Goal: Participate in discussion

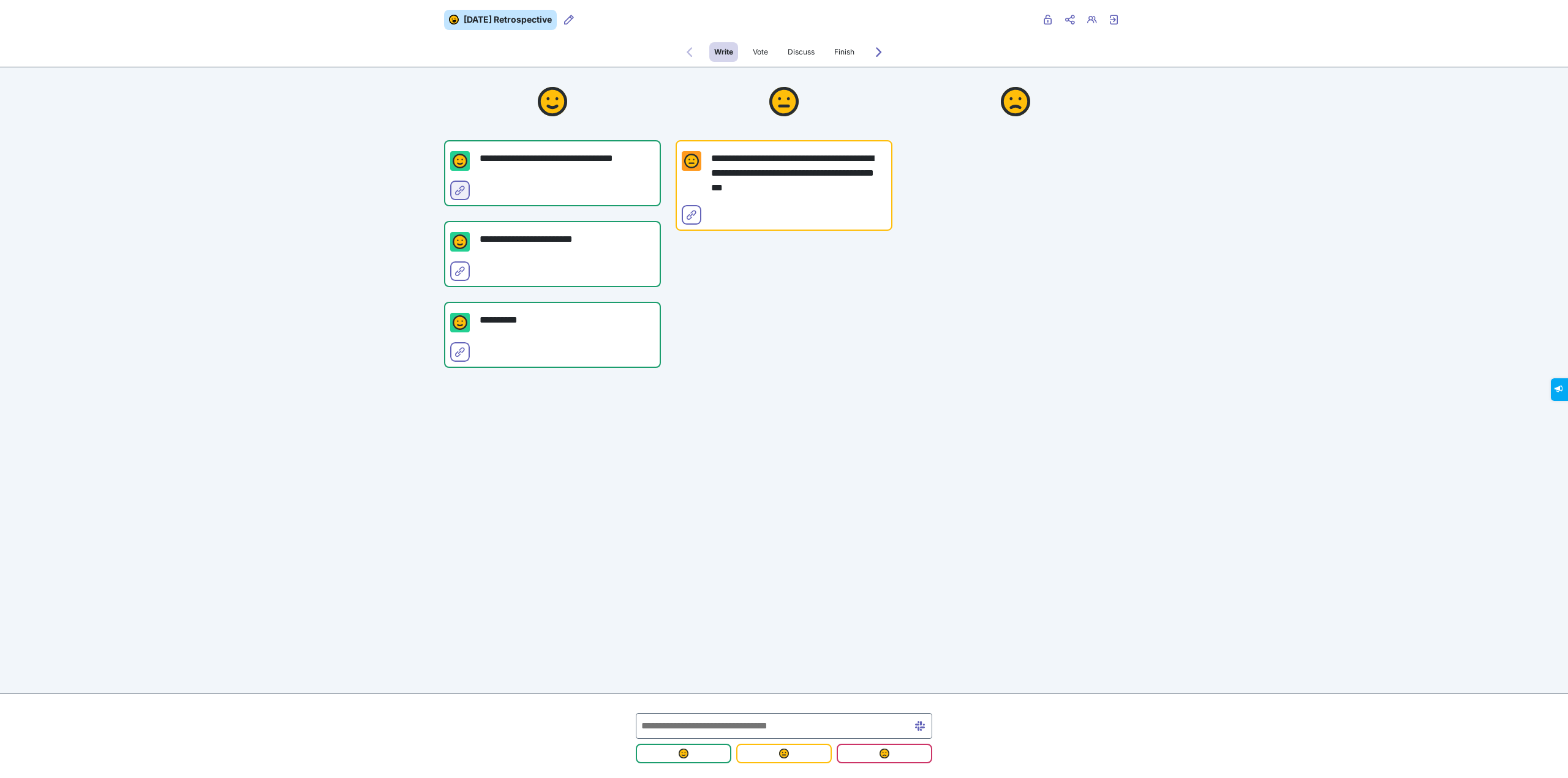
drag, startPoint x: 461, startPoint y: 193, endPoint x: 460, endPoint y: 313, distance: 120.0
click at [461, 193] on icon "Select for merge" at bounding box center [460, 190] width 10 height 10
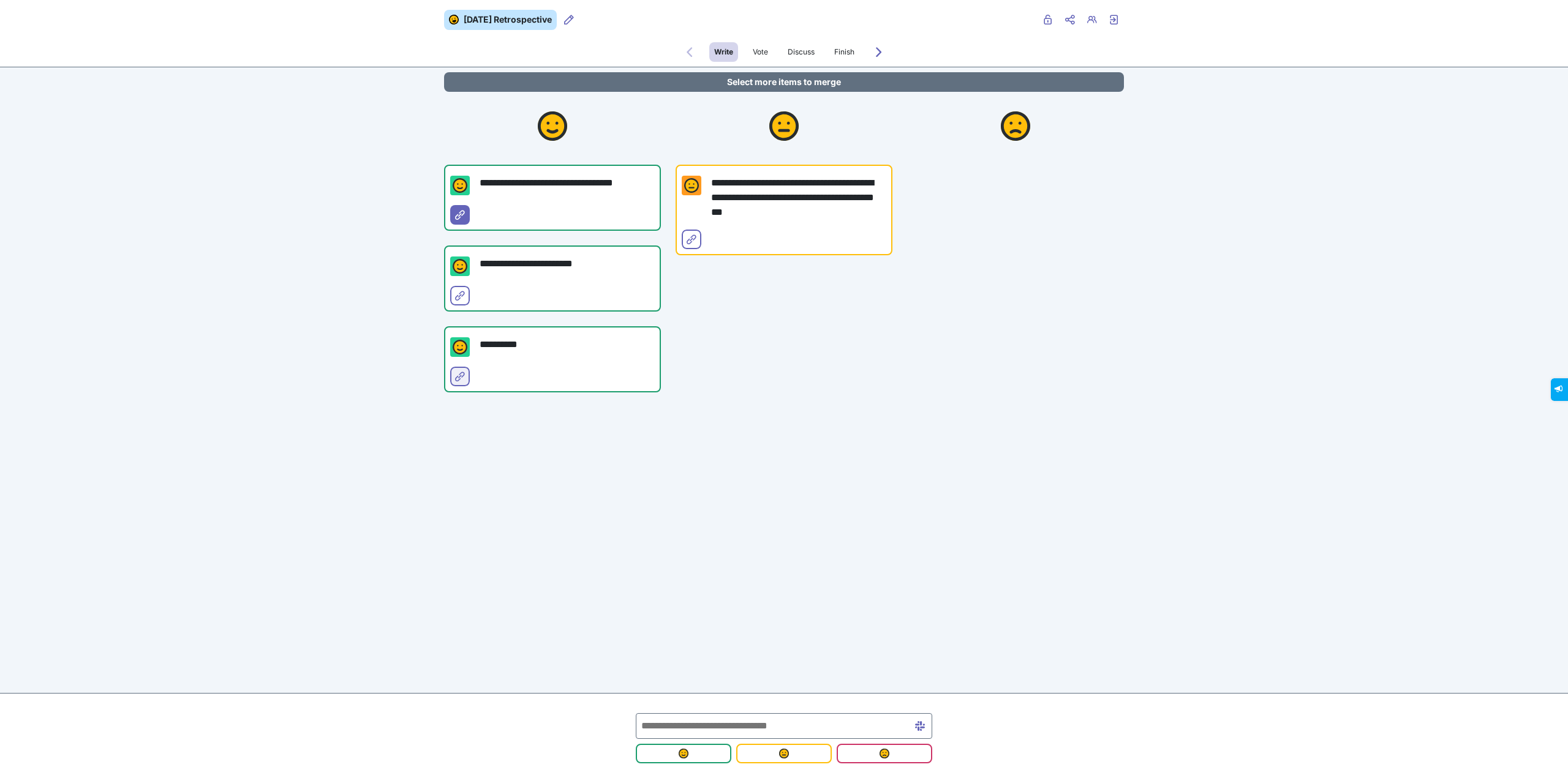
click at [460, 377] on icon "Select for merge" at bounding box center [460, 376] width 10 height 10
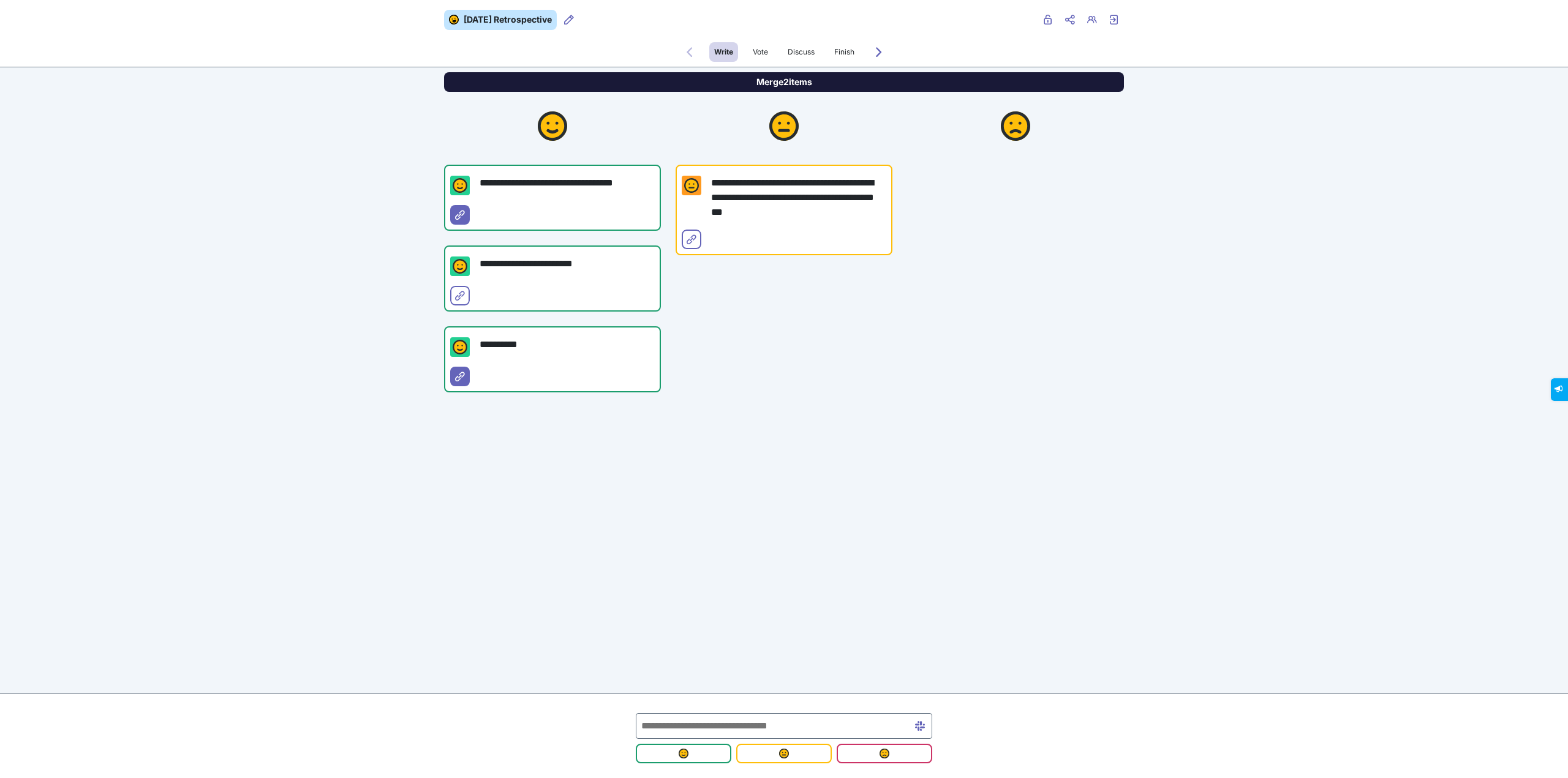
click at [756, 81] on button "Merge 2 items" at bounding box center [784, 82] width 680 height 20
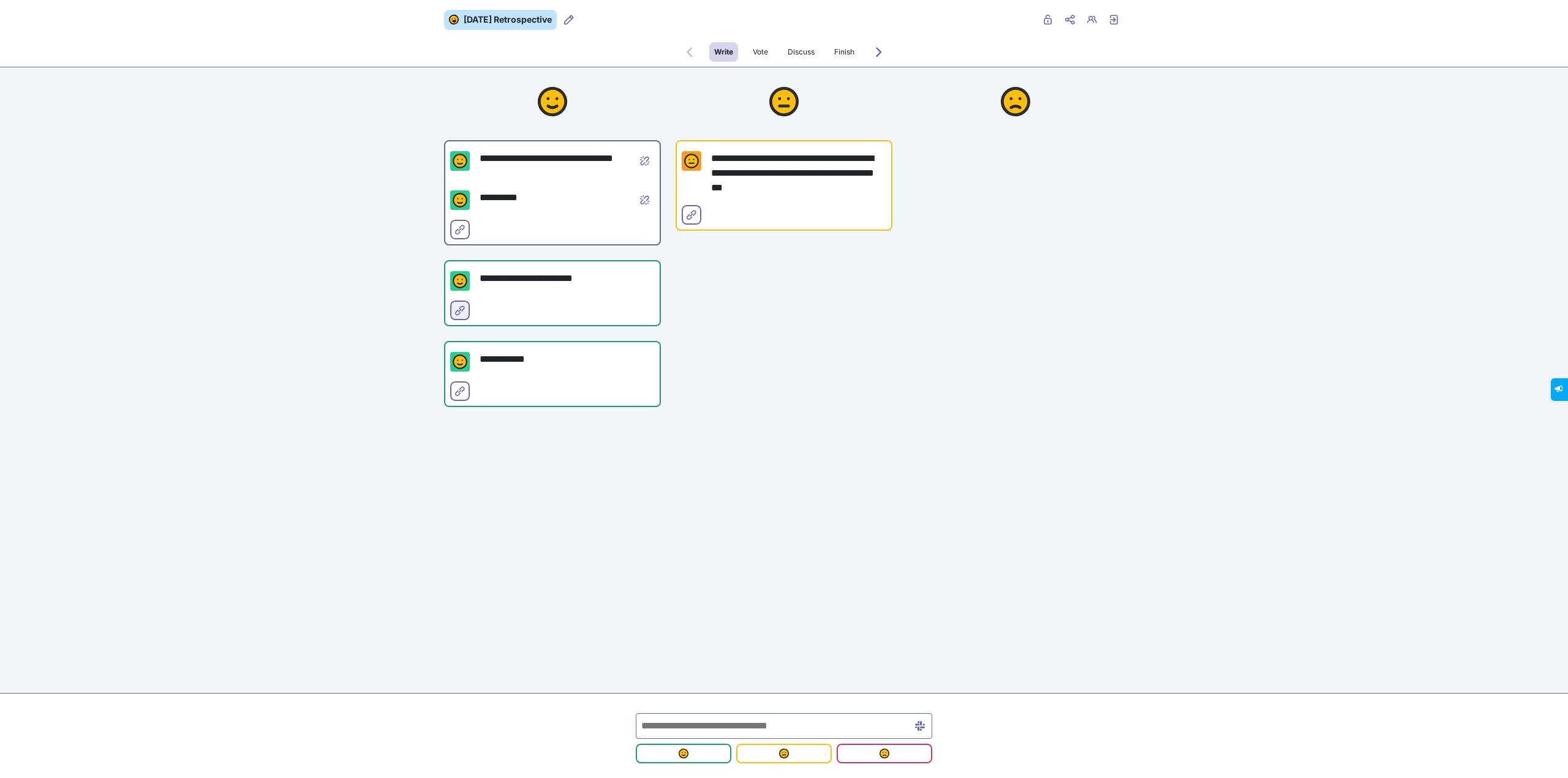
click at [462, 308] on icon "Select for merge" at bounding box center [460, 310] width 10 height 10
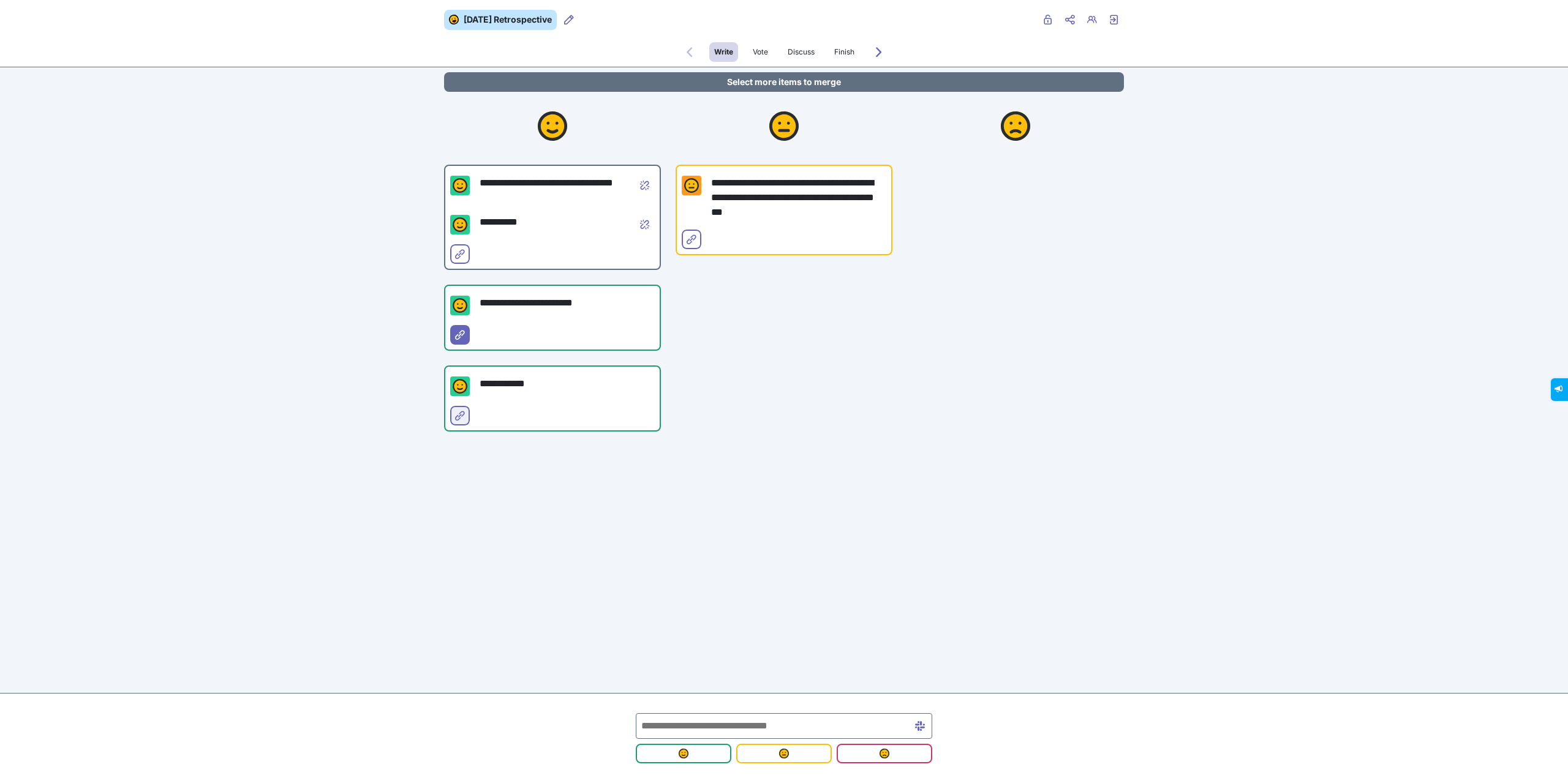
click at [456, 415] on icon "Select for merge" at bounding box center [460, 415] width 10 height 10
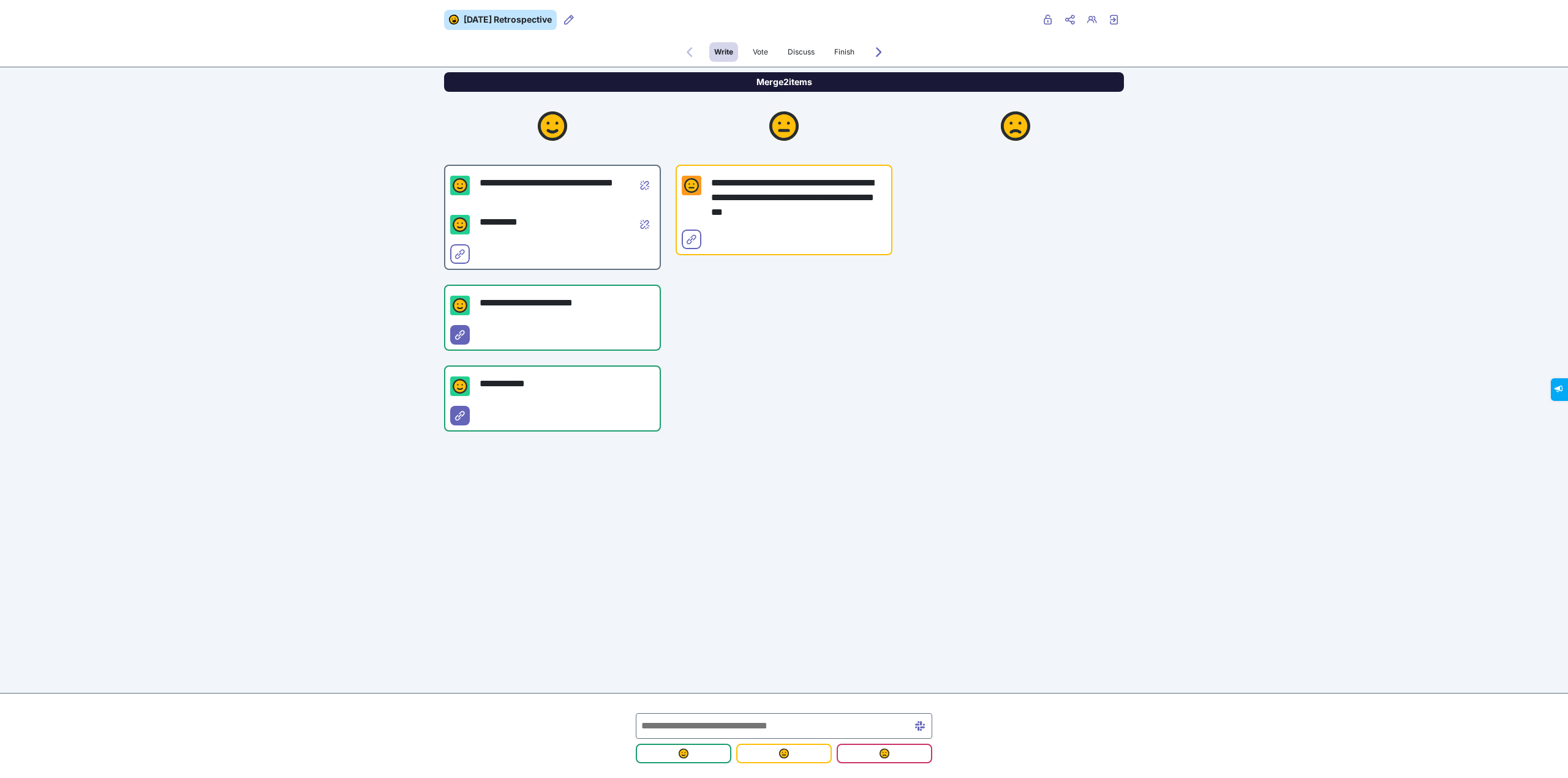
click at [807, 78] on button "Merge 2 items" at bounding box center [784, 82] width 680 height 20
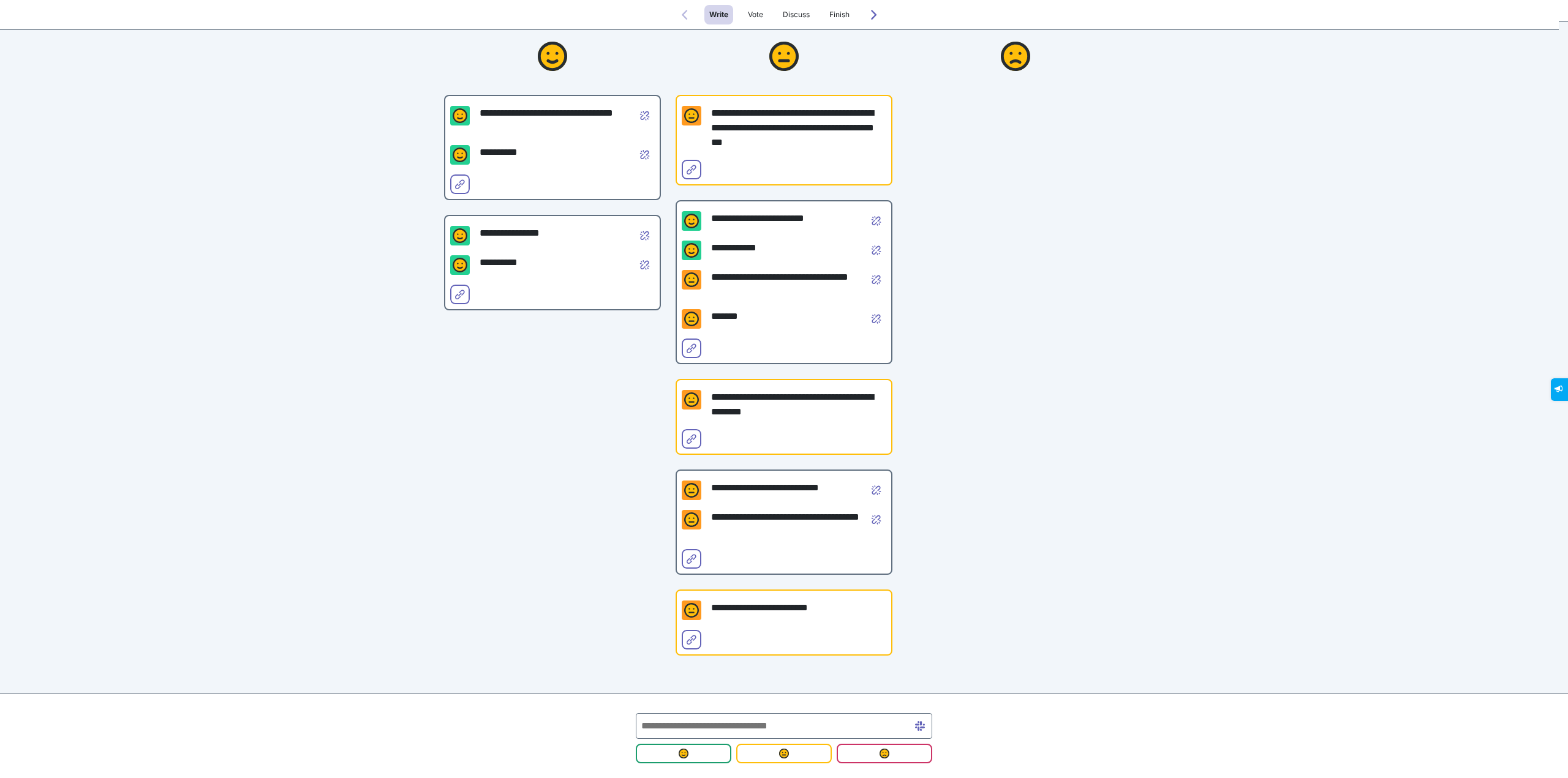
scroll to position [84, 0]
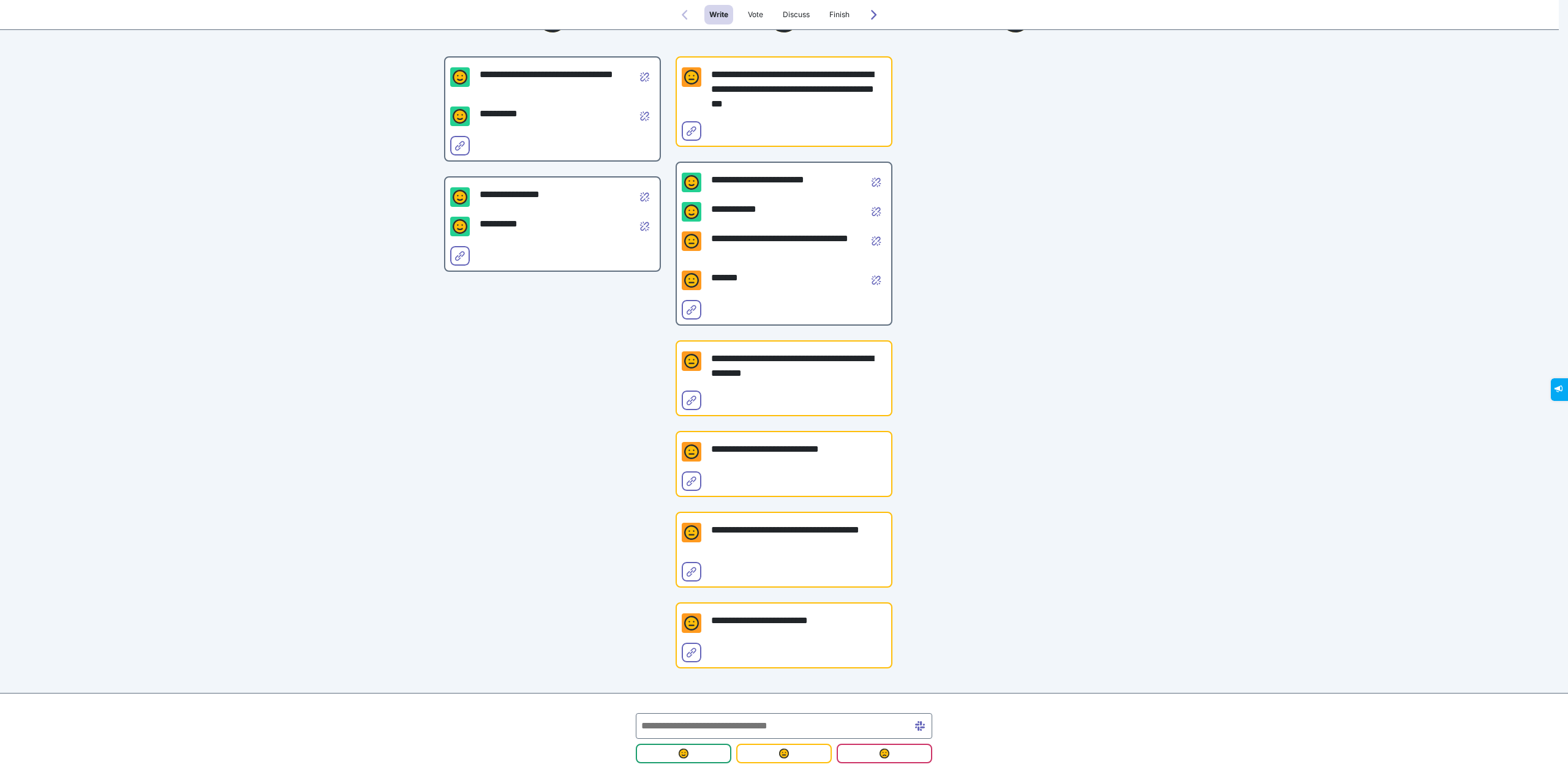
drag, startPoint x: 686, startPoint y: 480, endPoint x: 687, endPoint y: 536, distance: 56.0
click at [687, 480] on icon "Select for merge" at bounding box center [691, 481] width 10 height 10
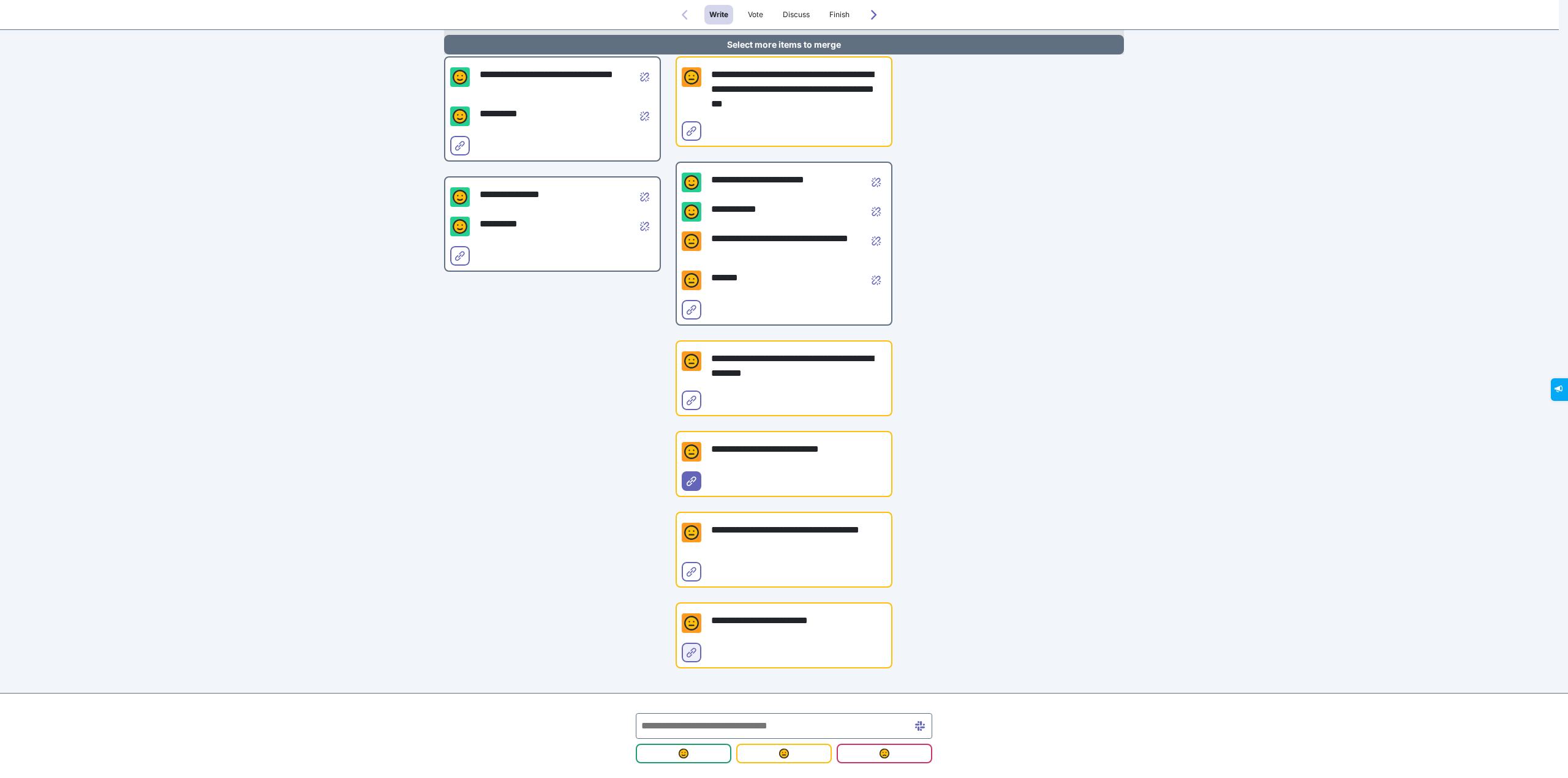
click at [688, 656] on icon "Select for merge" at bounding box center [691, 652] width 10 height 10
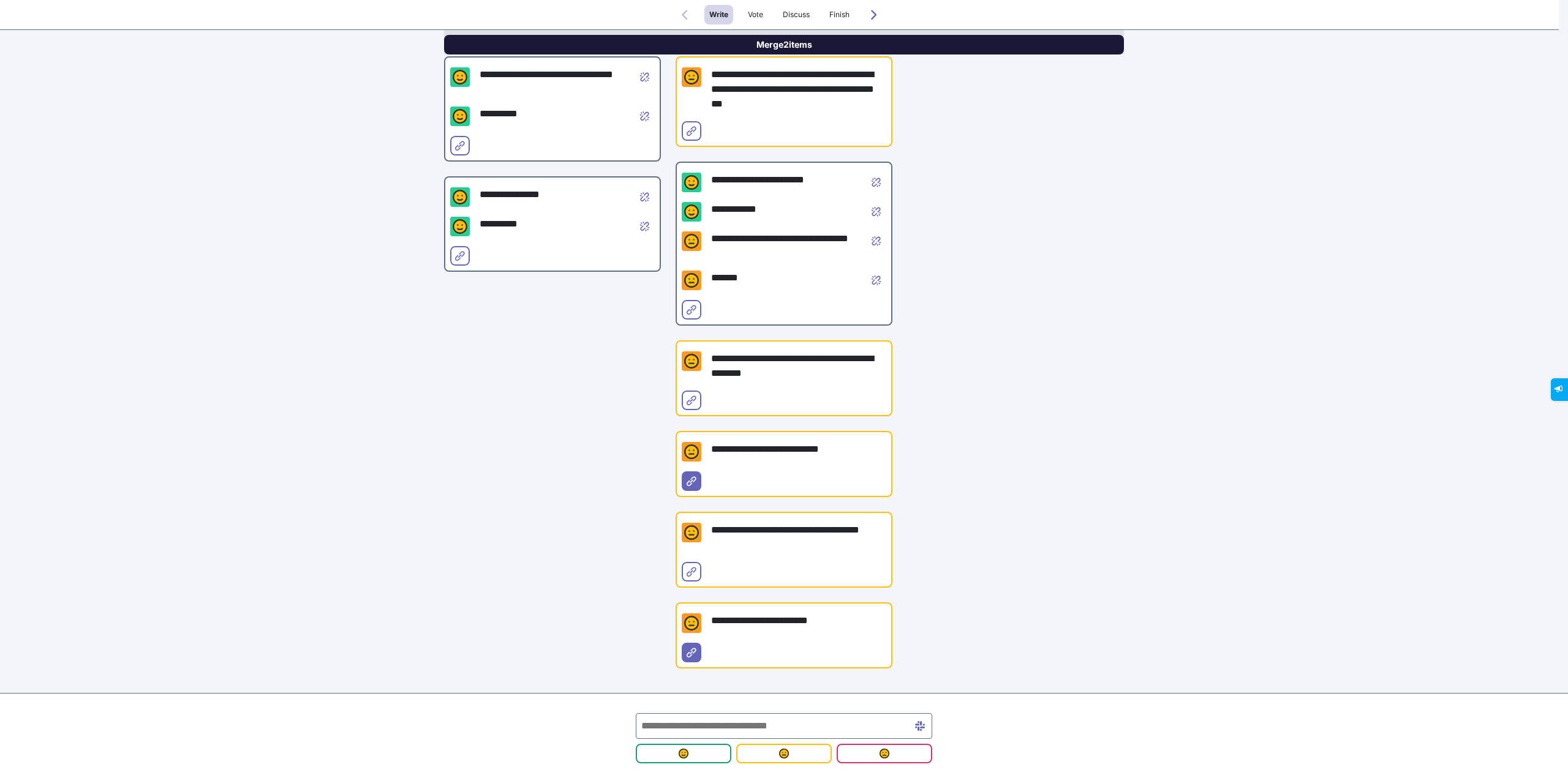
click at [857, 45] on button "Merge 2 items" at bounding box center [784, 45] width 680 height 20
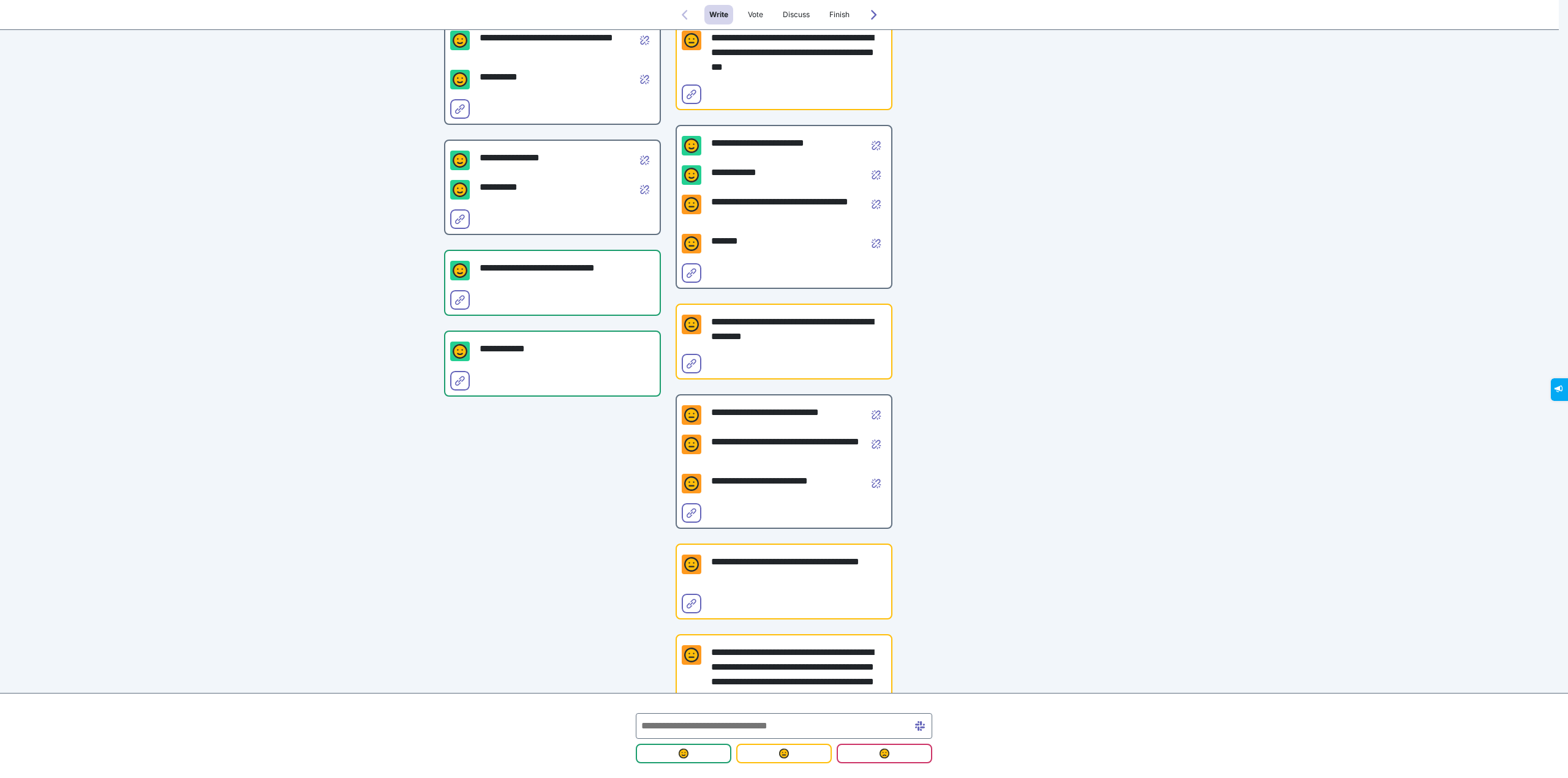
scroll to position [145, 0]
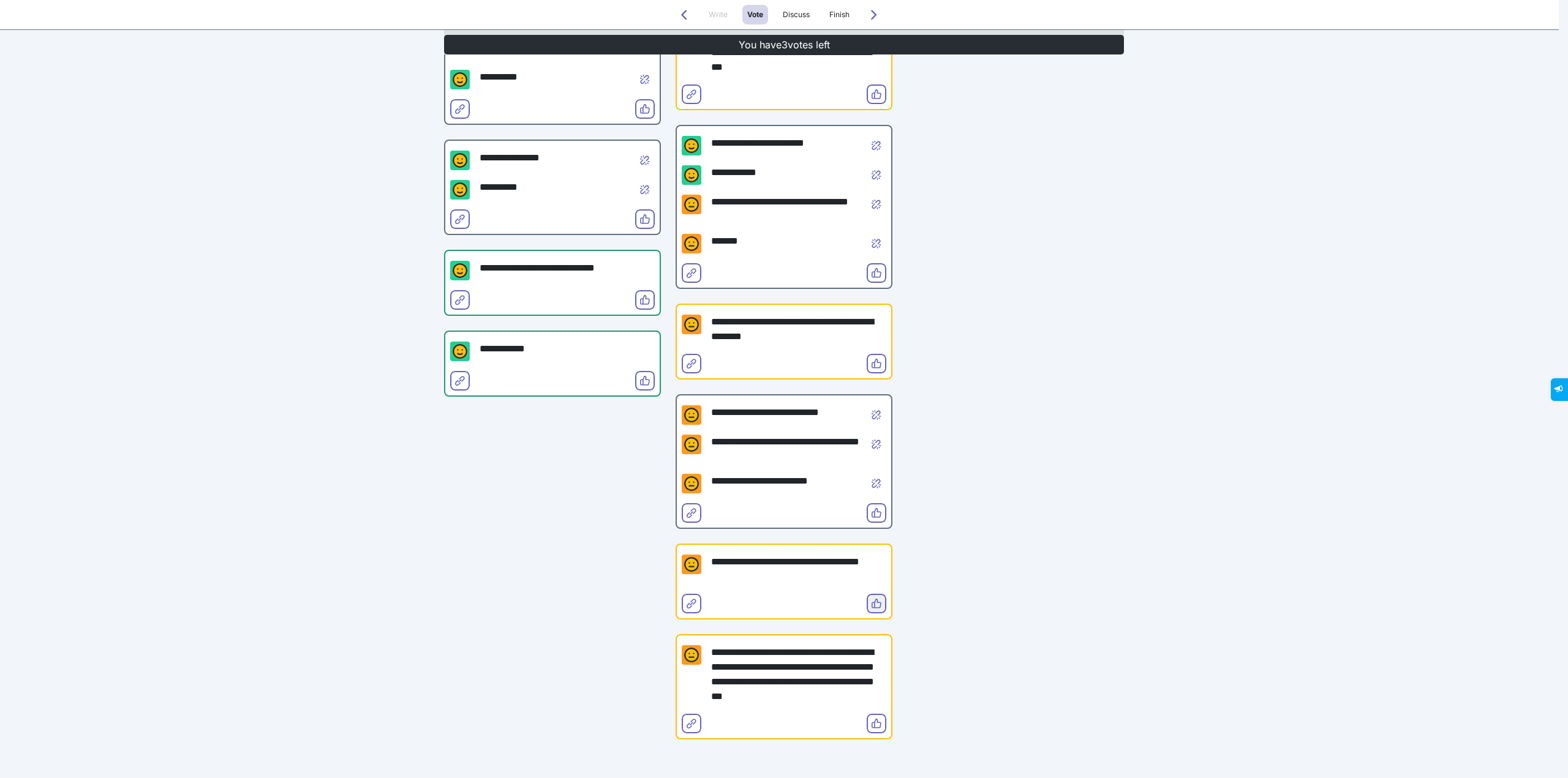
click at [874, 607] on icon "Vote" at bounding box center [876, 604] width 10 height 10
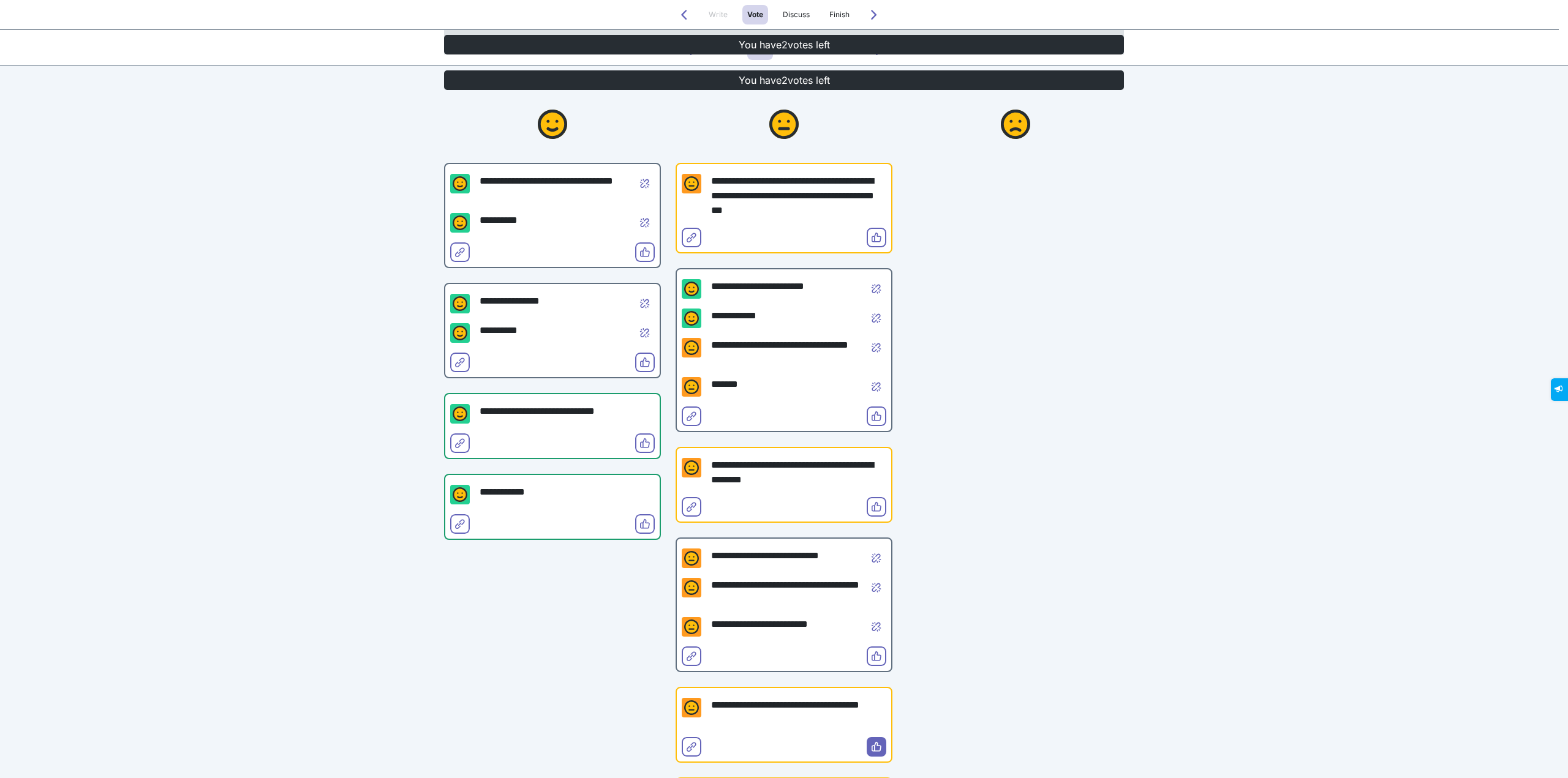
scroll to position [0, 0]
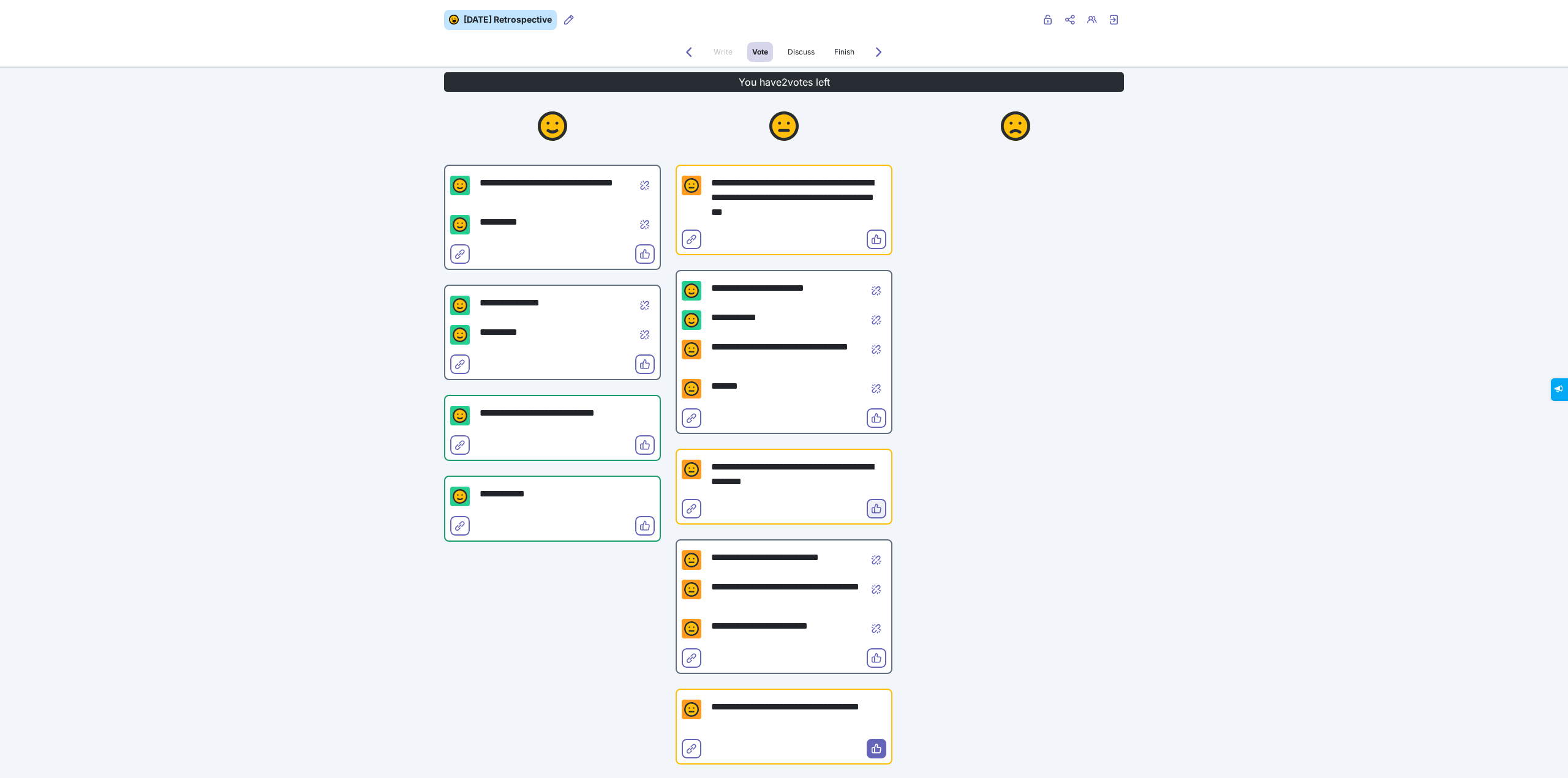
click at [874, 509] on icon "Vote" at bounding box center [876, 508] width 10 height 10
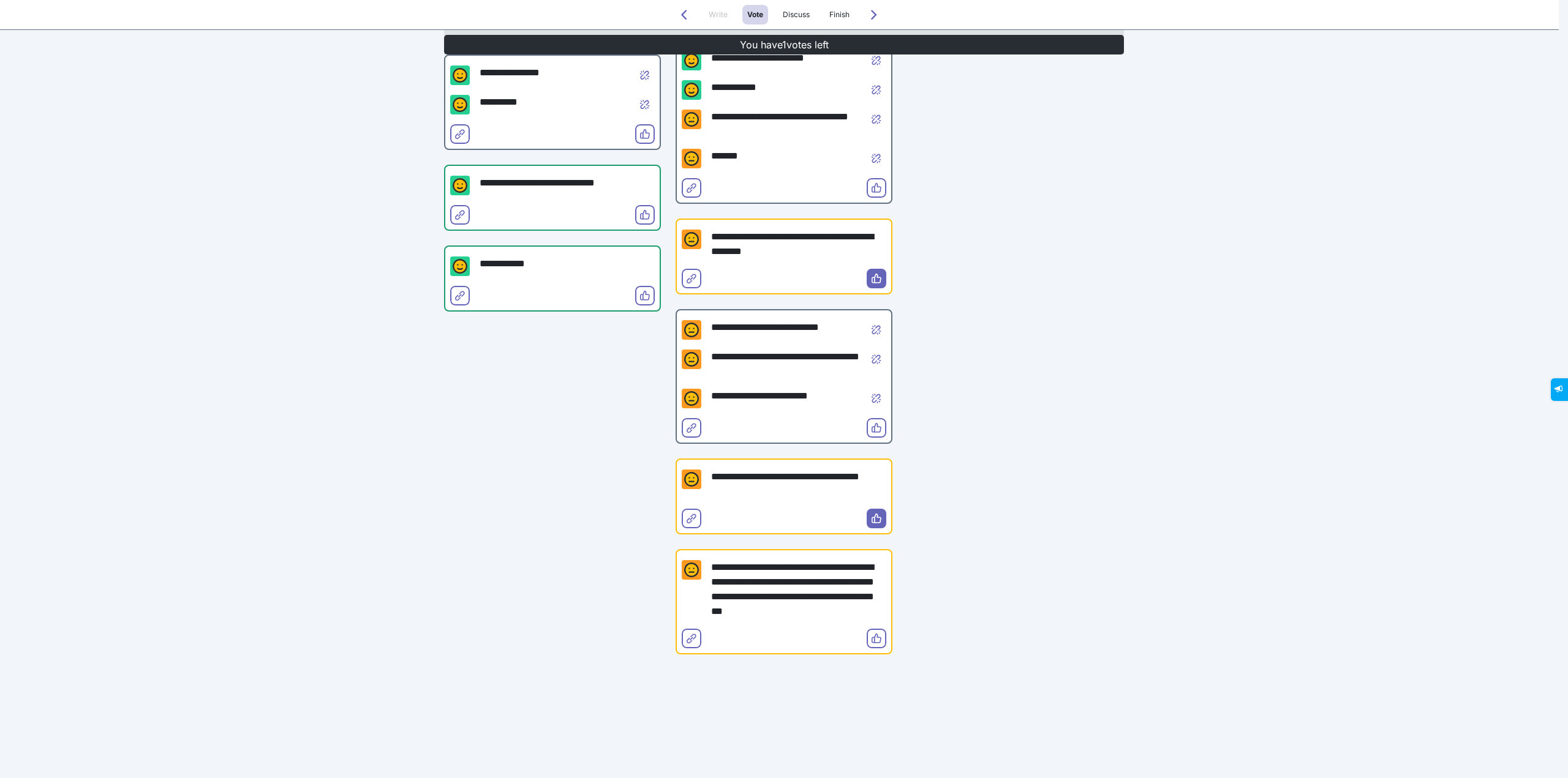
scroll to position [267, 0]
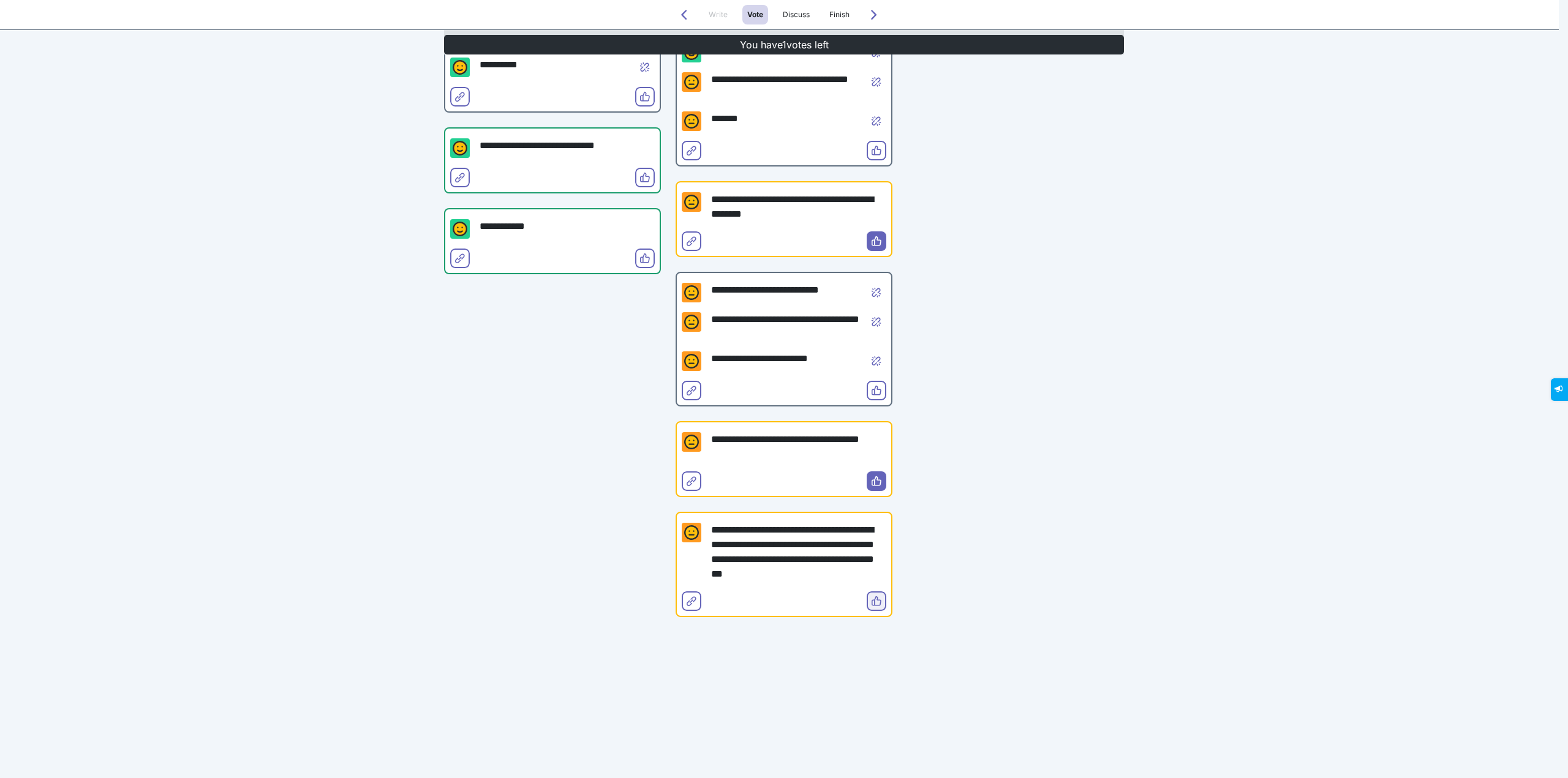
click at [873, 607] on span "Vote" at bounding box center [876, 611] width 10 height 10
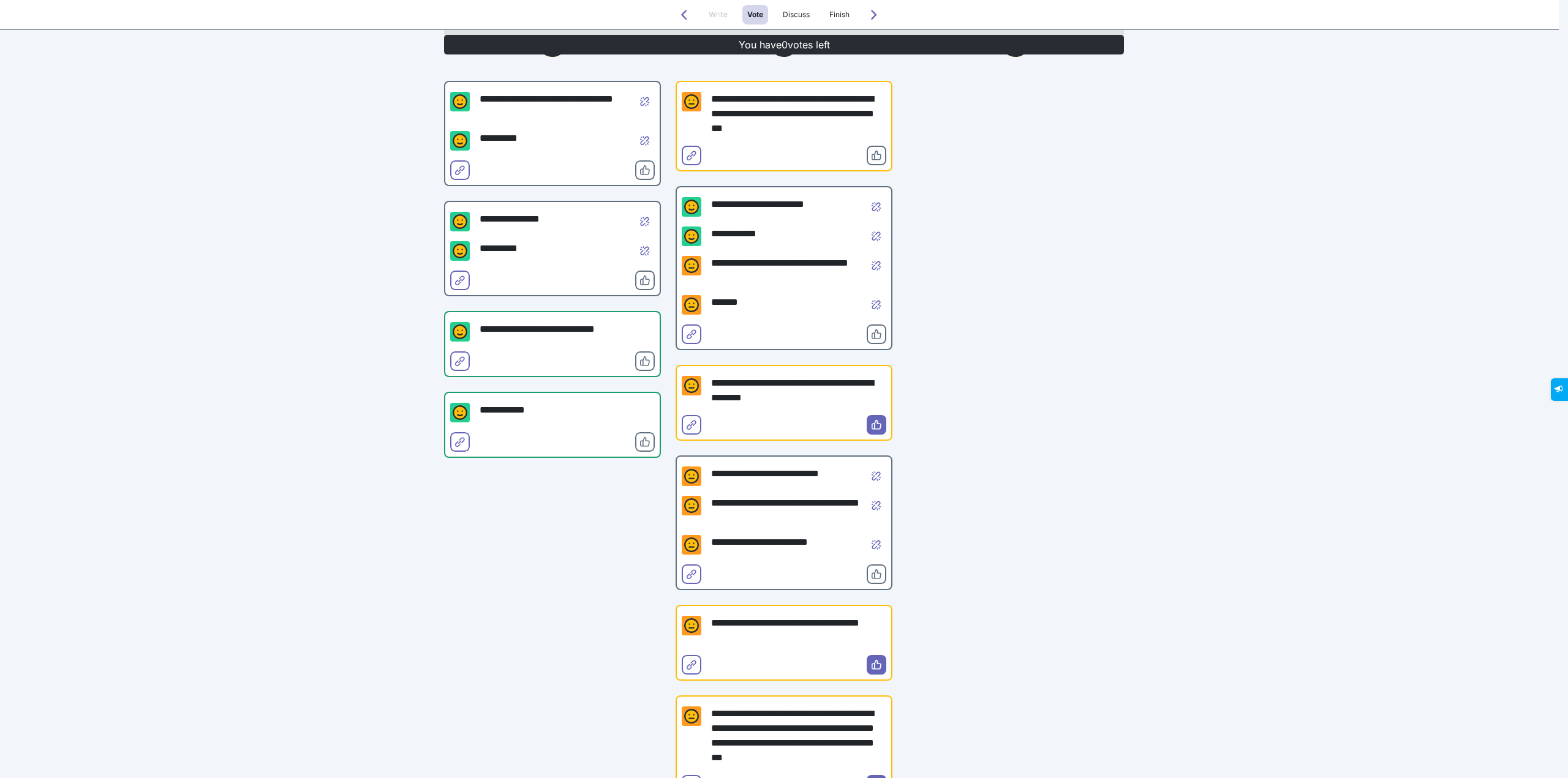
scroll to position [0, 0]
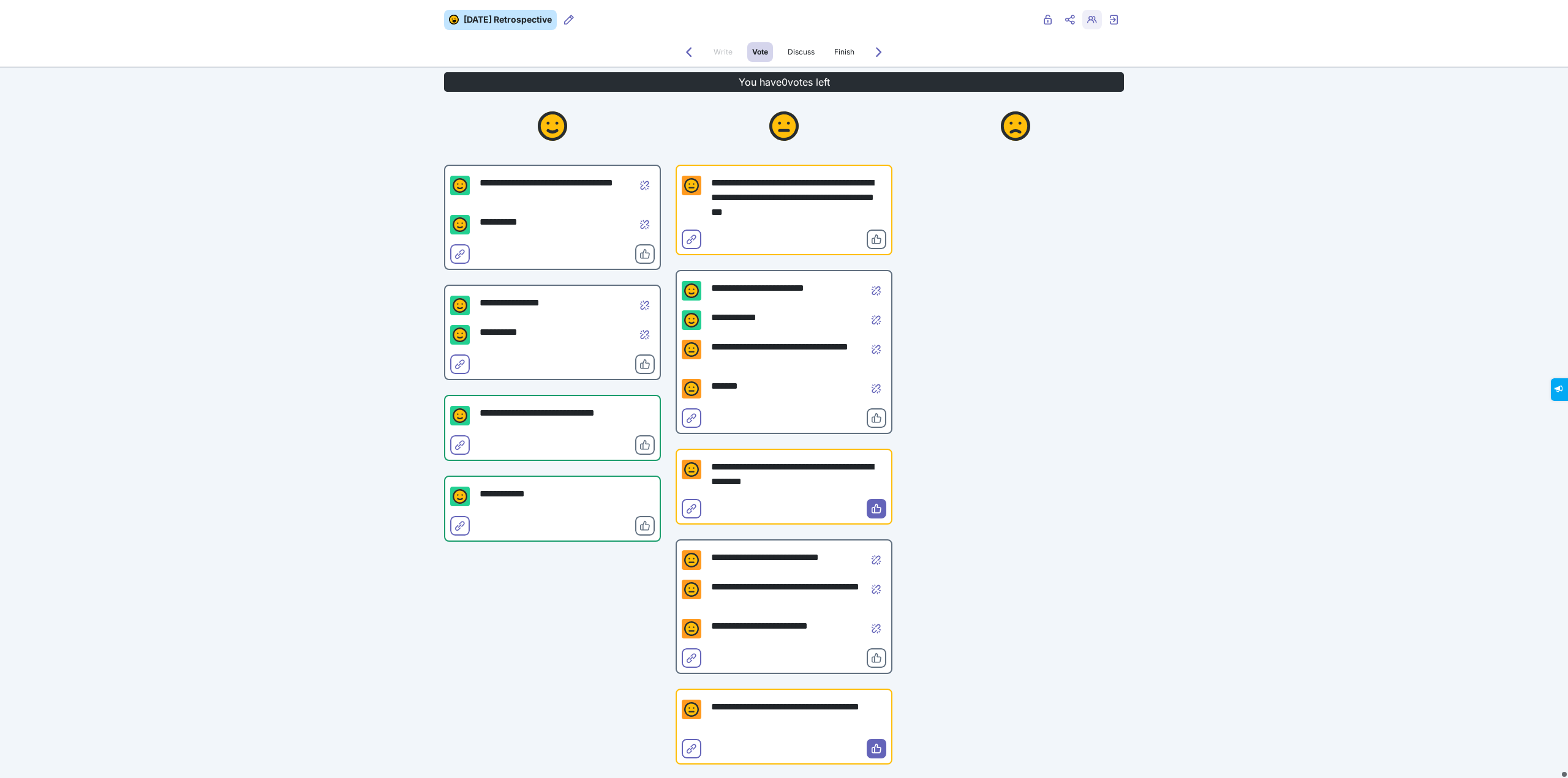
click at [1085, 12] on button "Retro users" at bounding box center [1092, 20] width 20 height 20
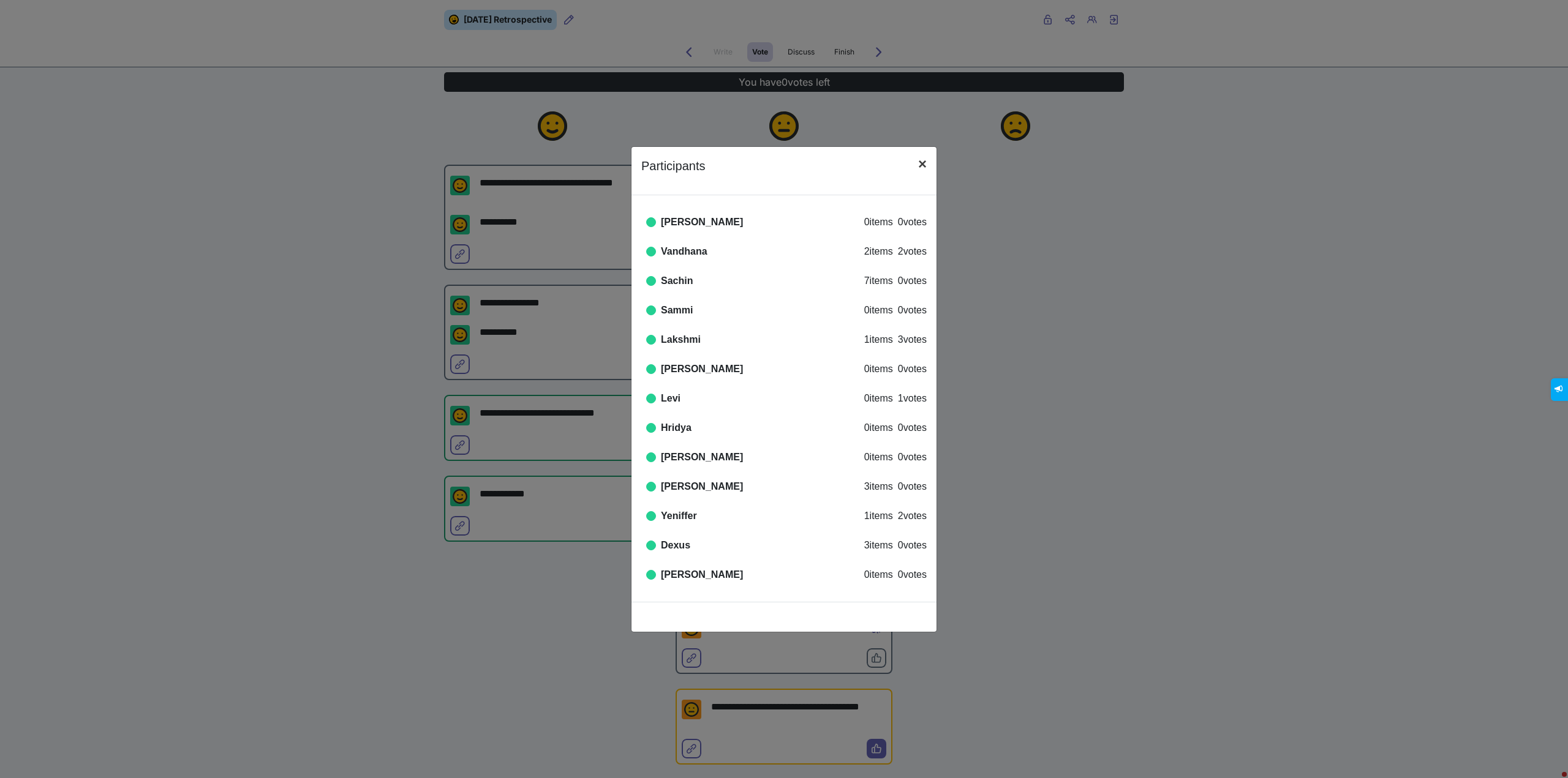
click at [918, 160] on span "×" at bounding box center [922, 163] width 9 height 16
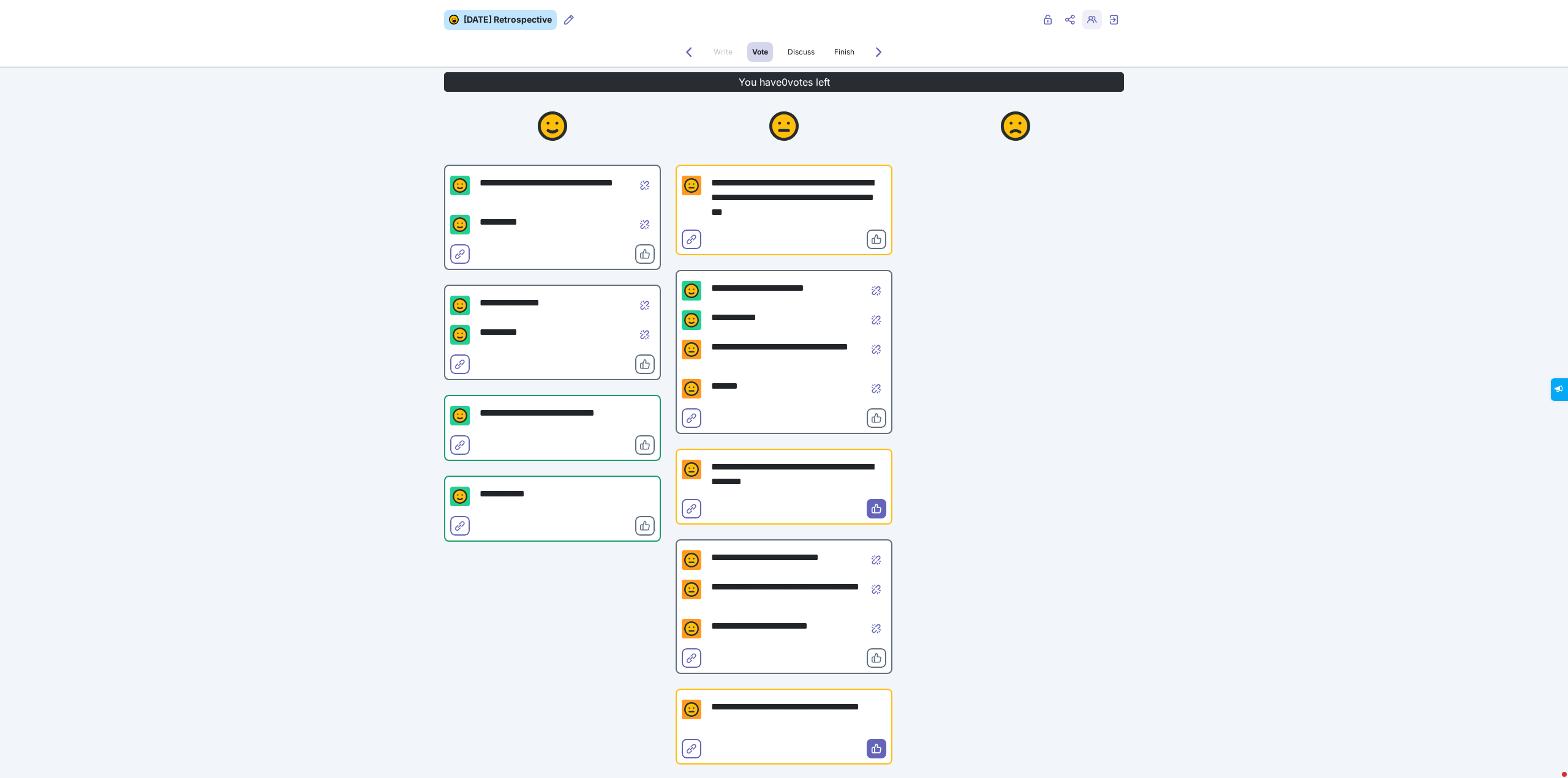
click at [1082, 19] on button "Retro users" at bounding box center [1092, 20] width 20 height 20
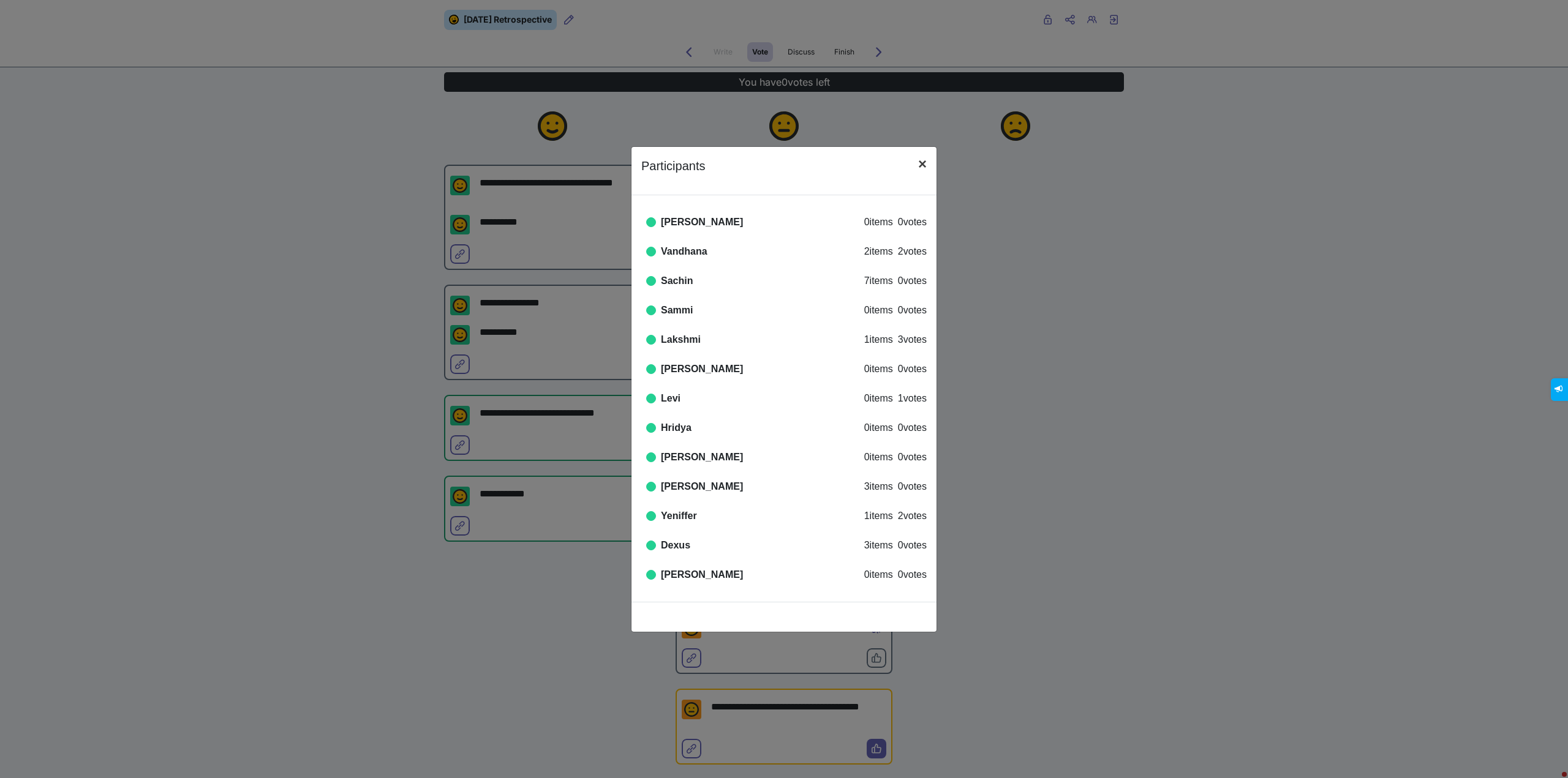
click at [918, 169] on span "×" at bounding box center [922, 163] width 9 height 16
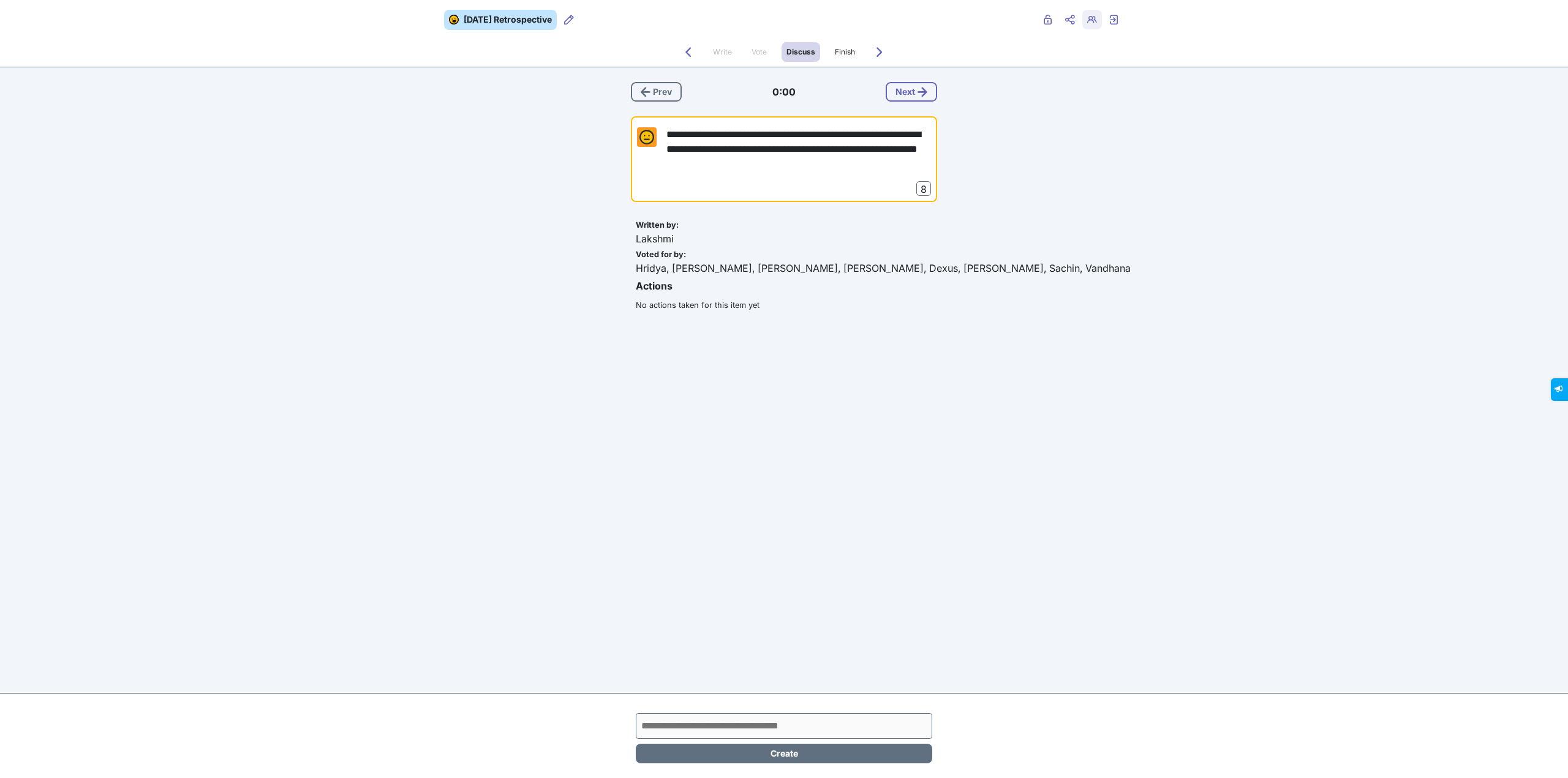
click at [1091, 26] on span "Retro users" at bounding box center [1092, 29] width 10 height 10
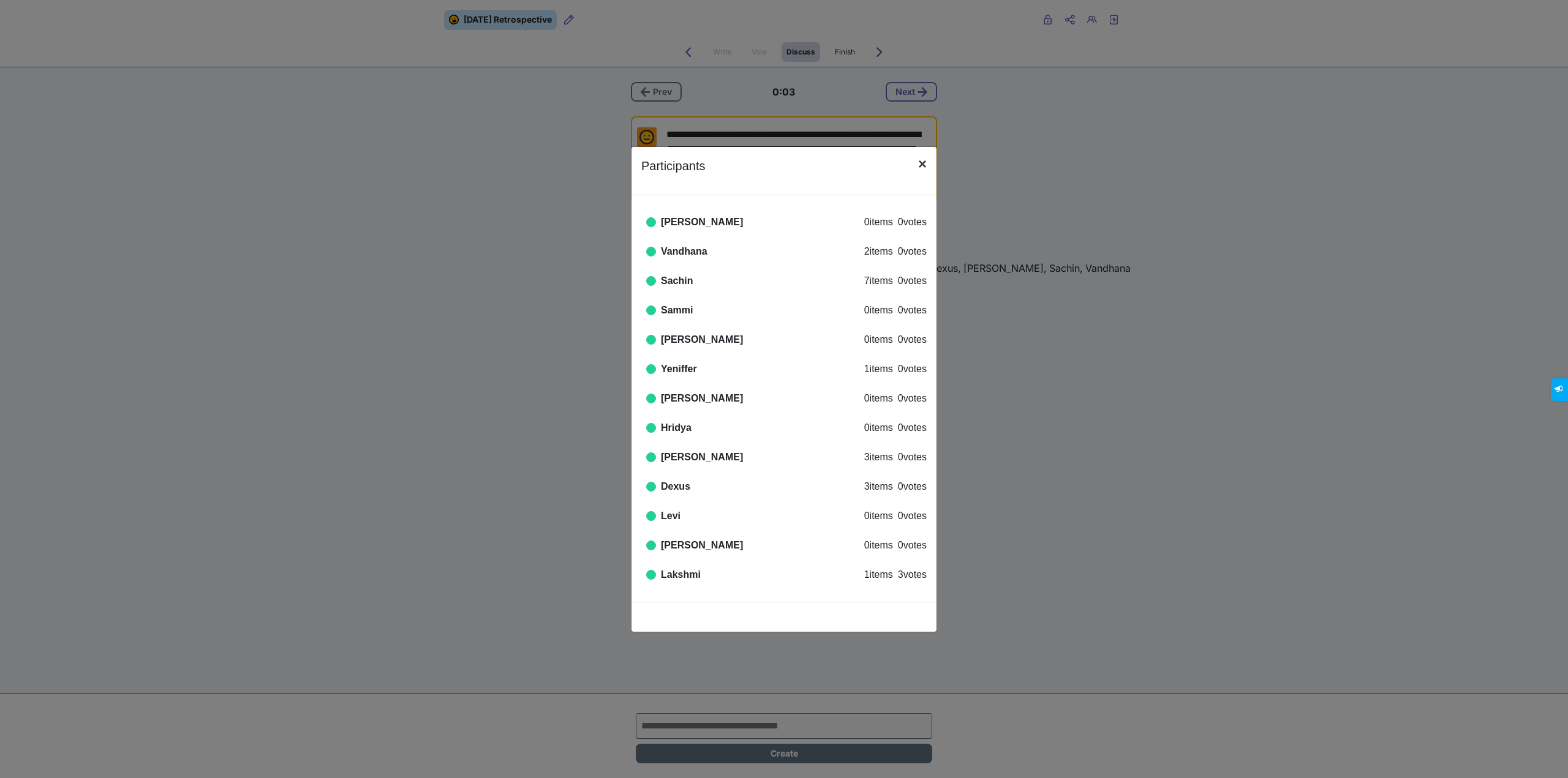
click at [921, 169] on span "×" at bounding box center [922, 163] width 9 height 16
